Goal: Information Seeking & Learning: Learn about a topic

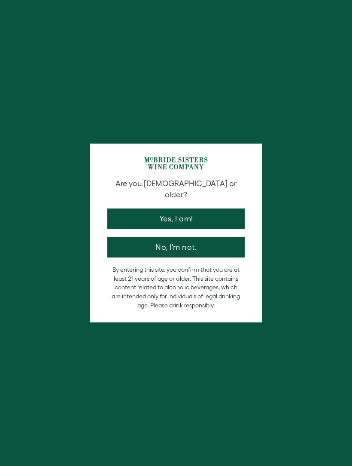
click at [117, 219] on button "Yes, I am!" at bounding box center [176, 218] width 138 height 21
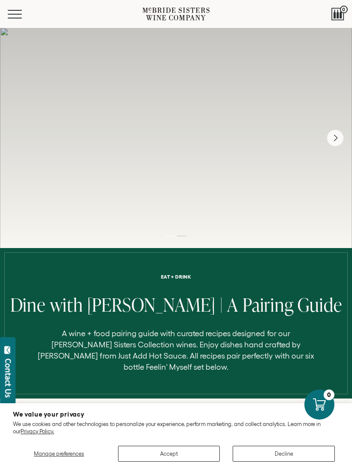
click at [151, 453] on button "Accept" at bounding box center [169, 454] width 102 height 16
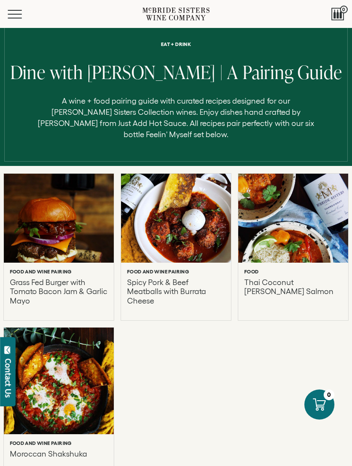
scroll to position [233, 0]
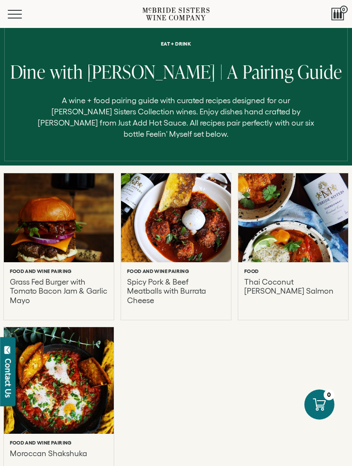
click at [152, 288] on p "Spicy Pork & Beef Meatballs with Burrata Cheese" at bounding box center [176, 291] width 98 height 27
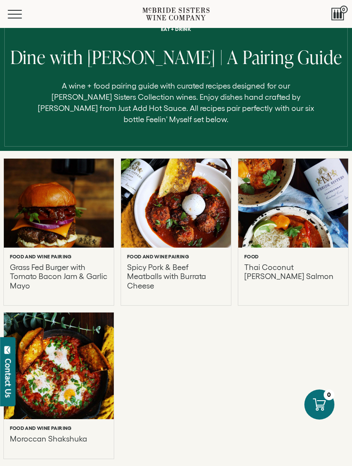
click at [283, 264] on p "Thai Coconut Curry Salmon" at bounding box center [294, 276] width 98 height 27
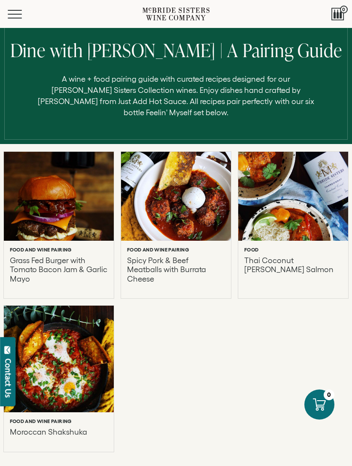
scroll to position [255, 0]
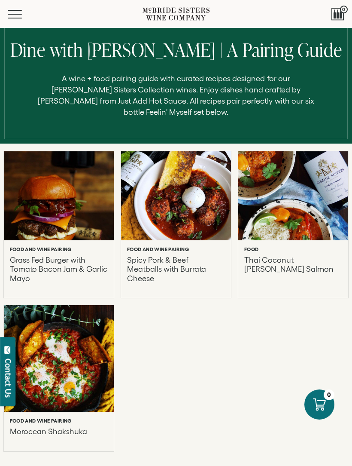
click at [59, 327] on div at bounding box center [59, 358] width 110 height 107
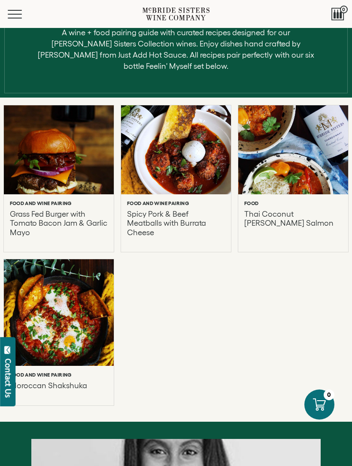
scroll to position [300, 0]
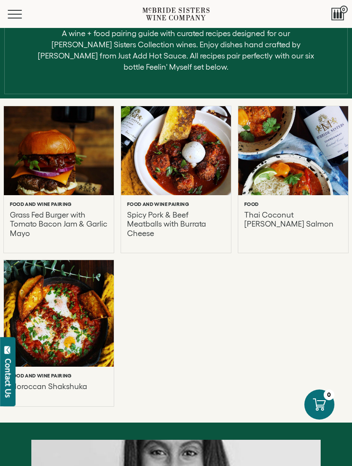
click at [58, 151] on div at bounding box center [59, 150] width 110 height 89
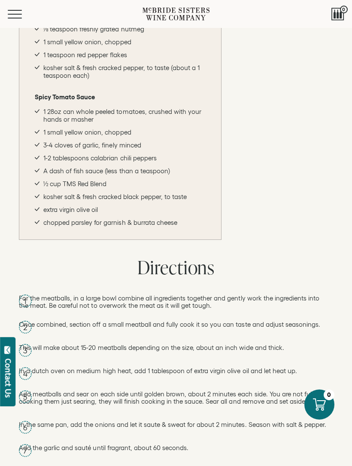
scroll to position [499, 0]
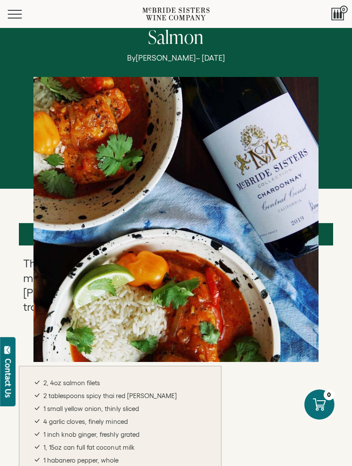
scroll to position [35, 0]
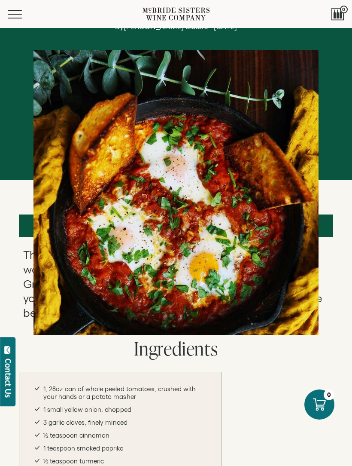
scroll to position [53, 0]
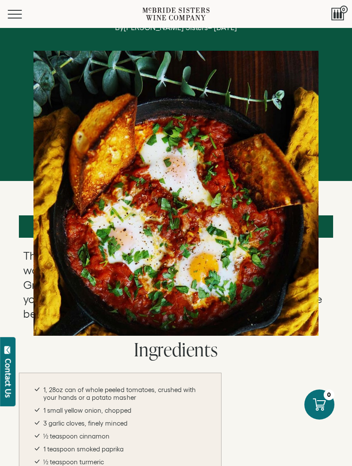
click at [15, 13] on button "Menu" at bounding box center [23, 14] width 31 height 9
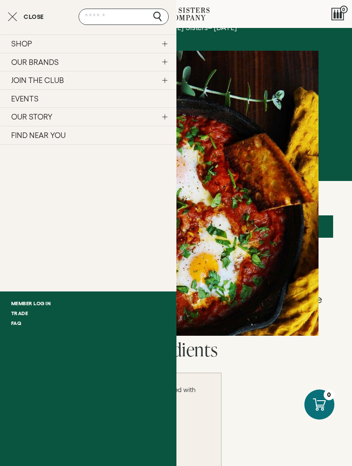
click at [214, 46] on div "Moroccan Shakshuka By McBride Sisters – January 24, 2024" at bounding box center [176, 165] width 294 height 339
click at [327, 229] on div "Moroccan Shakshuka By McBride Sisters – January 24, 2024" at bounding box center [176, 165] width 352 height 339
click at [19, 21] on button "Close" at bounding box center [26, 17] width 36 height 10
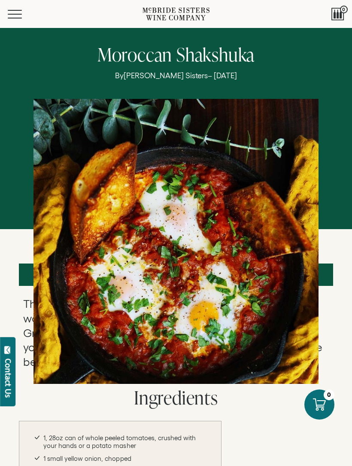
scroll to position [0, 0]
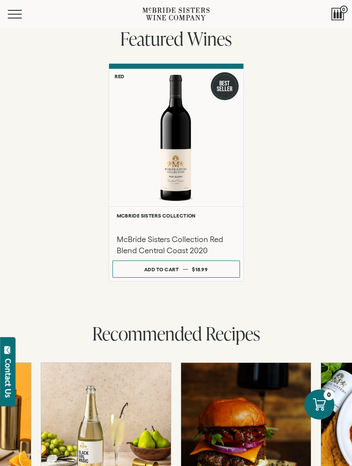
scroll to position [1159, 0]
